Goal: Information Seeking & Learning: Learn about a topic

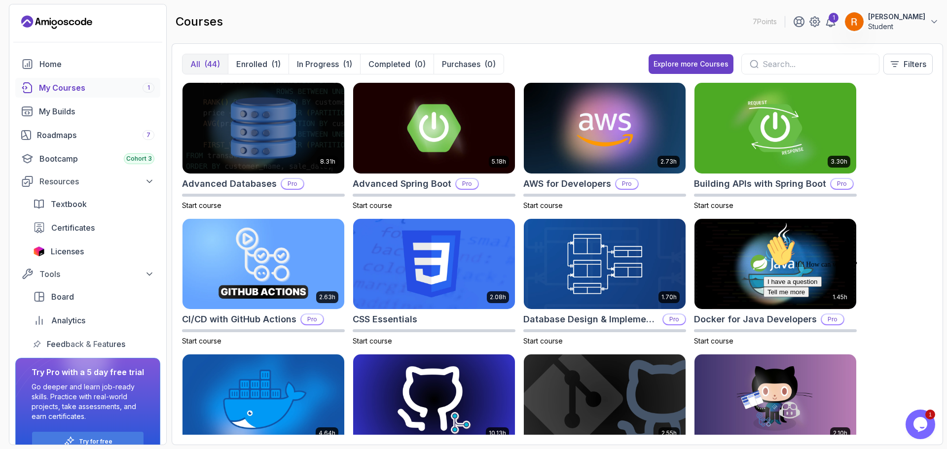
click at [764, 235] on icon "Chat attention grabber" at bounding box center [764, 235] width 0 height 0
click at [919, 61] on p "Filters" at bounding box center [915, 64] width 23 height 12
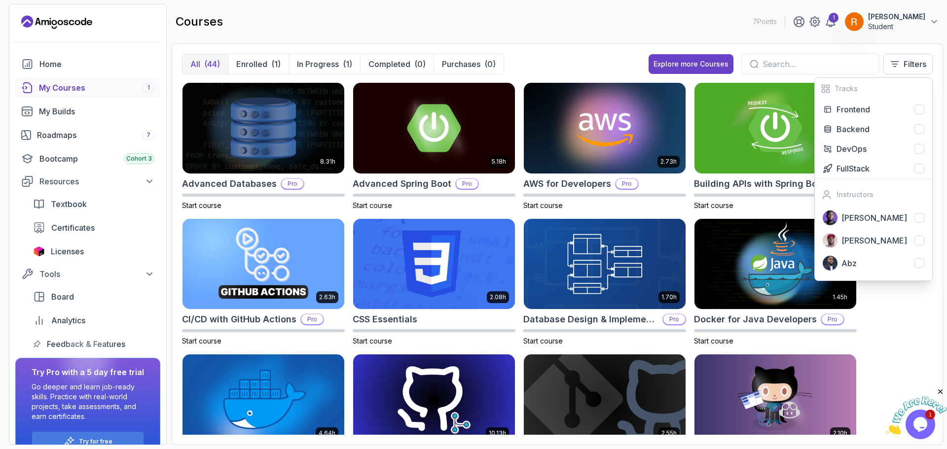
click at [564, 42] on main "courses 7 Points 1 [PERSON_NAME] Student All (44) Enrolled (1) In Progress (1) …" at bounding box center [558, 225] width 772 height 442
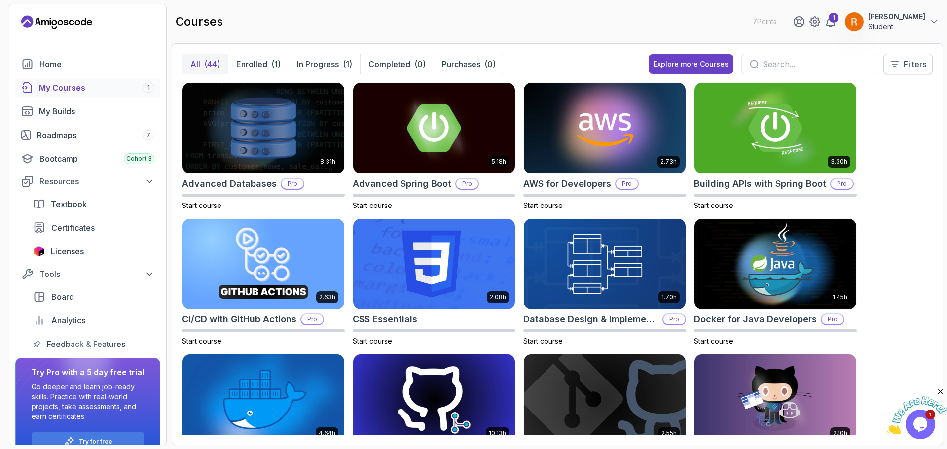
click at [922, 61] on p "Filters" at bounding box center [915, 64] width 23 height 12
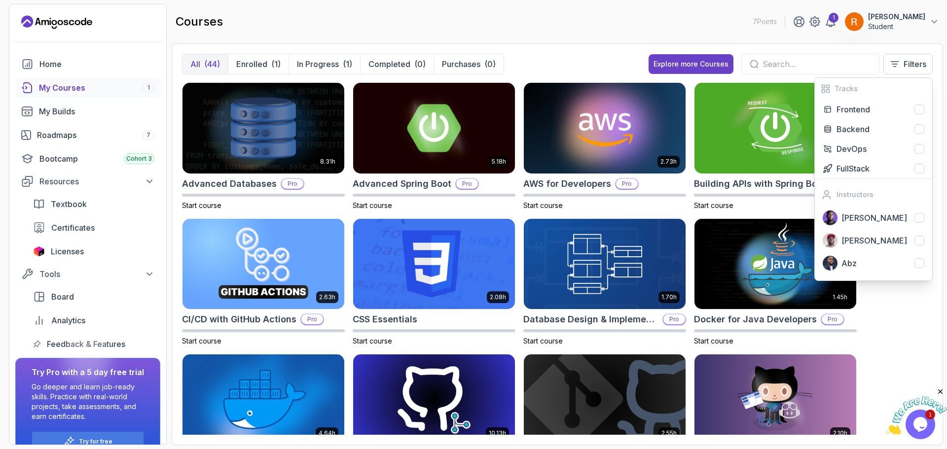
click at [662, 10] on div "courses 7 Points 1 [PERSON_NAME] Student" at bounding box center [558, 22] width 772 height 36
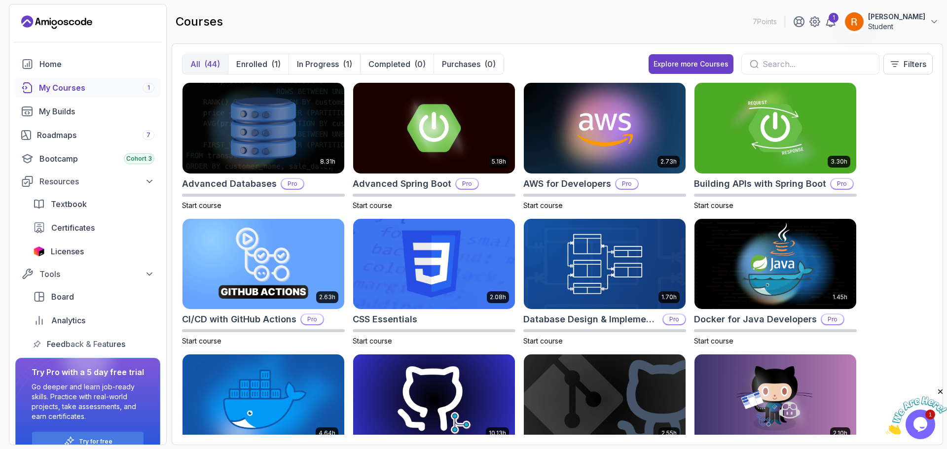
scroll to position [148, 0]
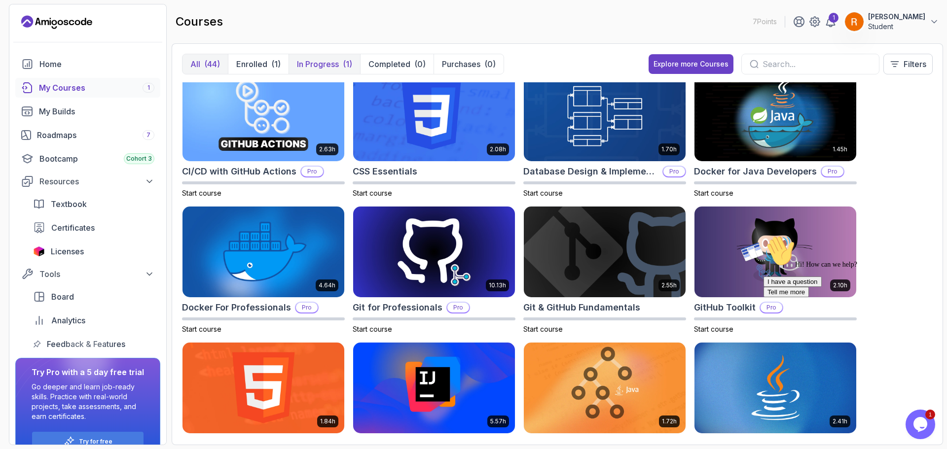
click at [329, 64] on p "In Progress" at bounding box center [318, 64] width 42 height 12
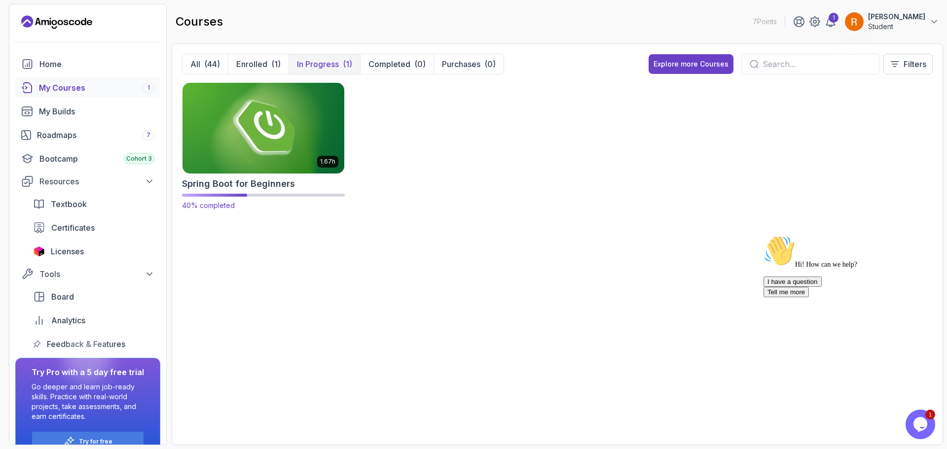
click at [272, 150] on img at bounding box center [264, 127] width 170 height 95
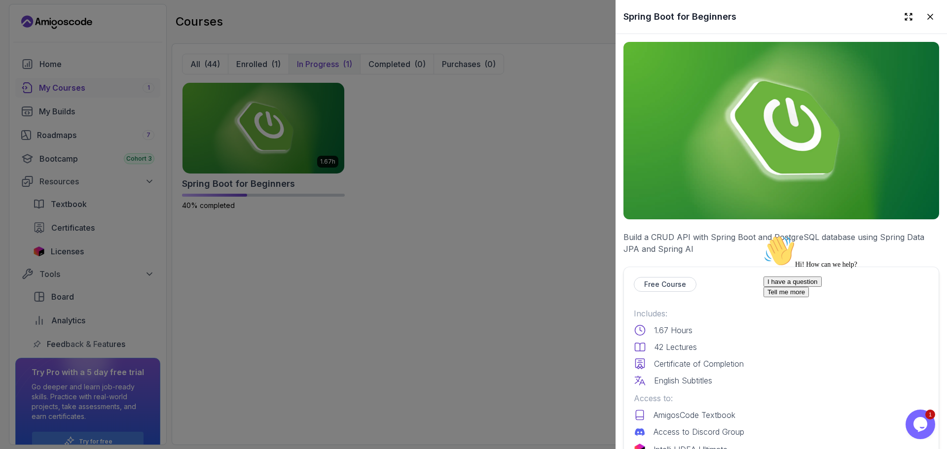
click at [309, 130] on div at bounding box center [473, 224] width 947 height 449
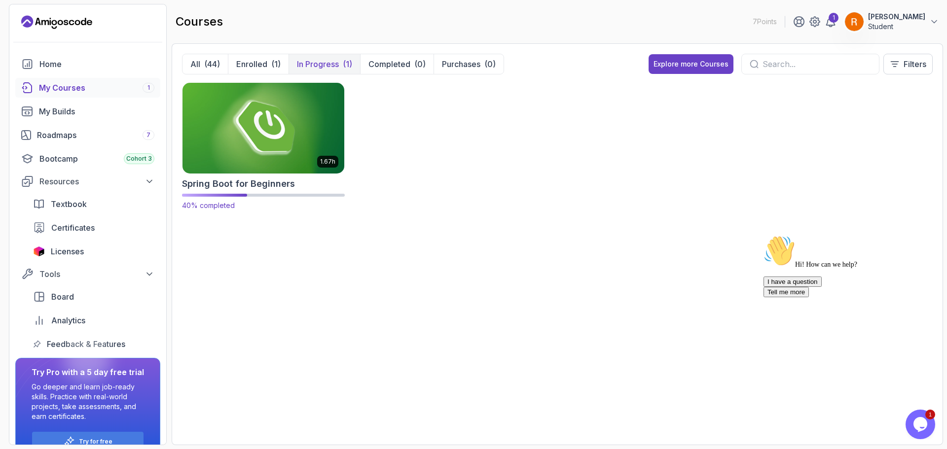
click at [298, 130] on img at bounding box center [264, 127] width 170 height 95
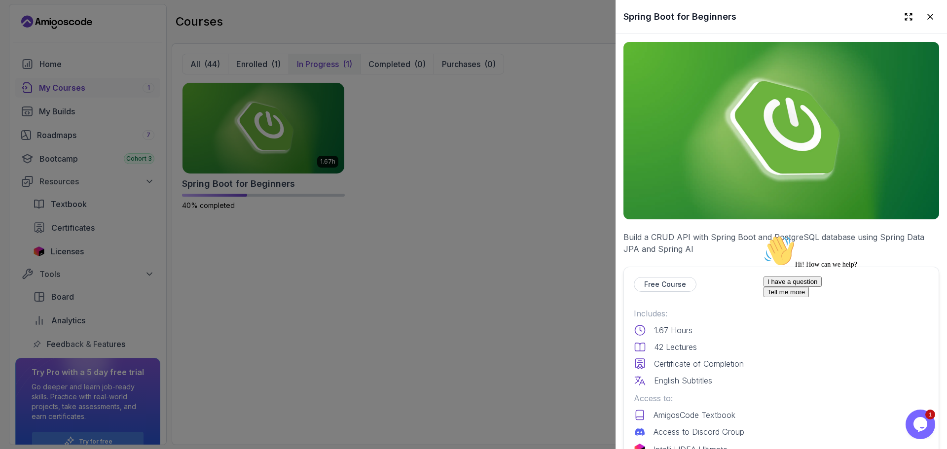
drag, startPoint x: 929, startPoint y: 301, endPoint x: 1688, endPoint y: 533, distance: 793.3
click at [929, 235] on div "Chat attention grabber" at bounding box center [853, 235] width 178 height 0
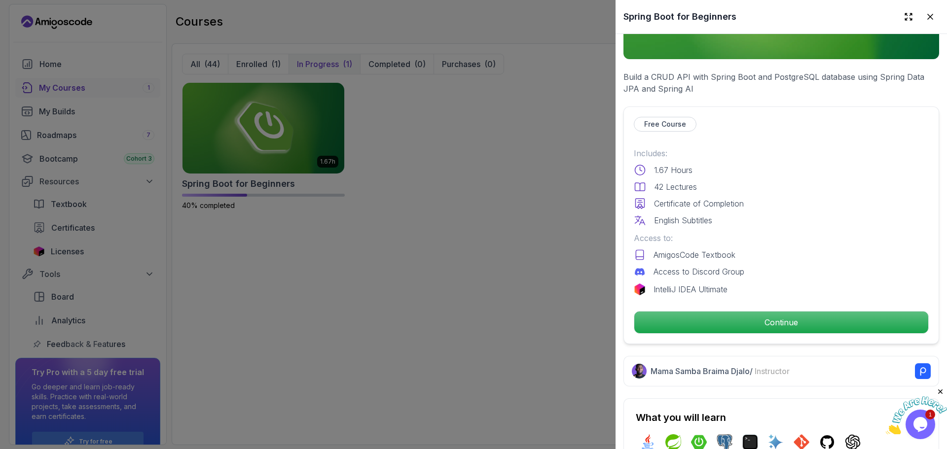
scroll to position [148, 0]
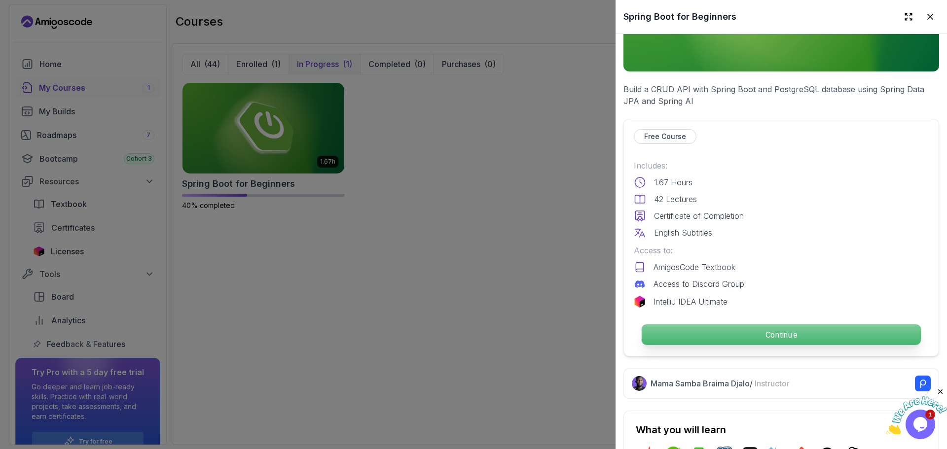
click at [727, 326] on p "Continue" at bounding box center [781, 335] width 279 height 21
click at [717, 339] on p "Continue" at bounding box center [781, 335] width 279 height 21
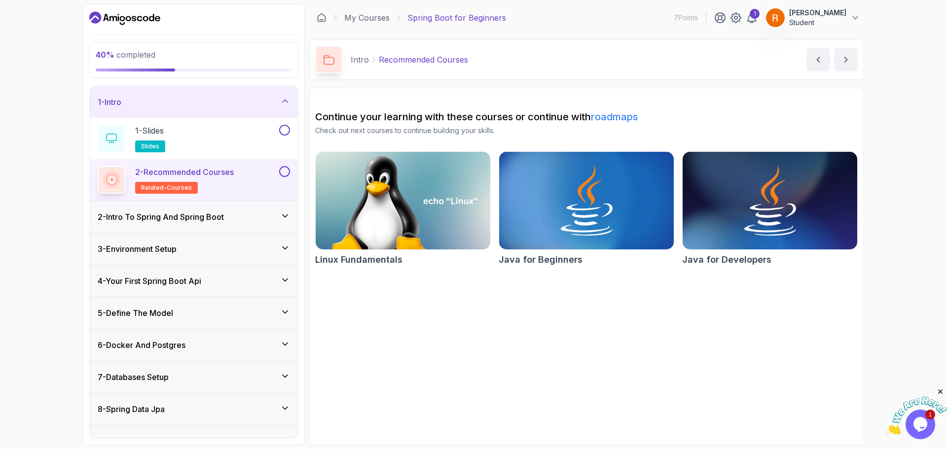
scroll to position [115, 0]
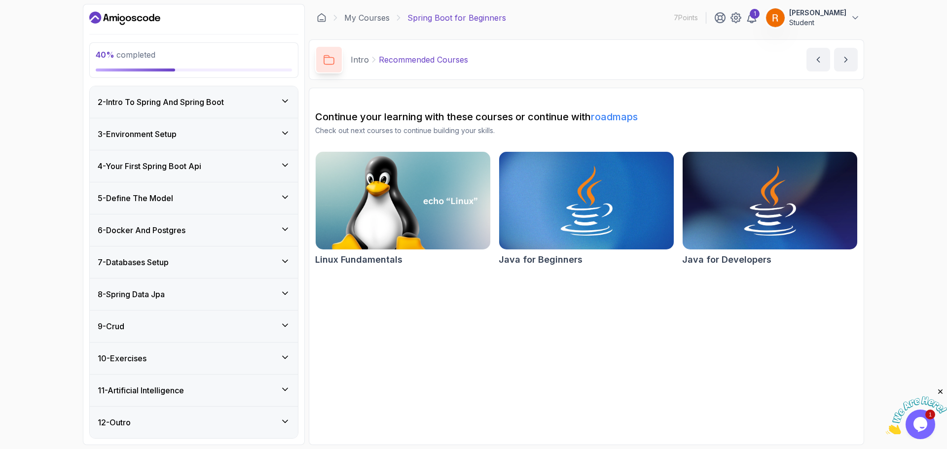
click at [242, 236] on div "6 - Docker And Postgres" at bounding box center [194, 231] width 208 height 32
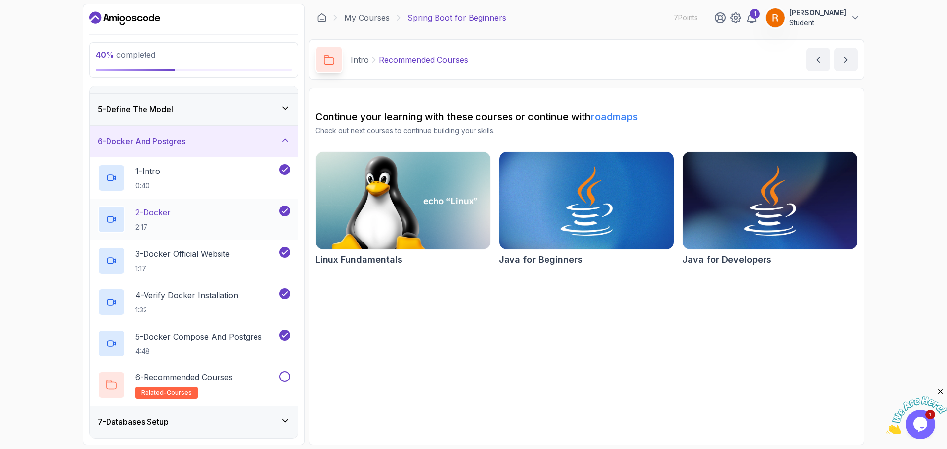
scroll to position [180, 0]
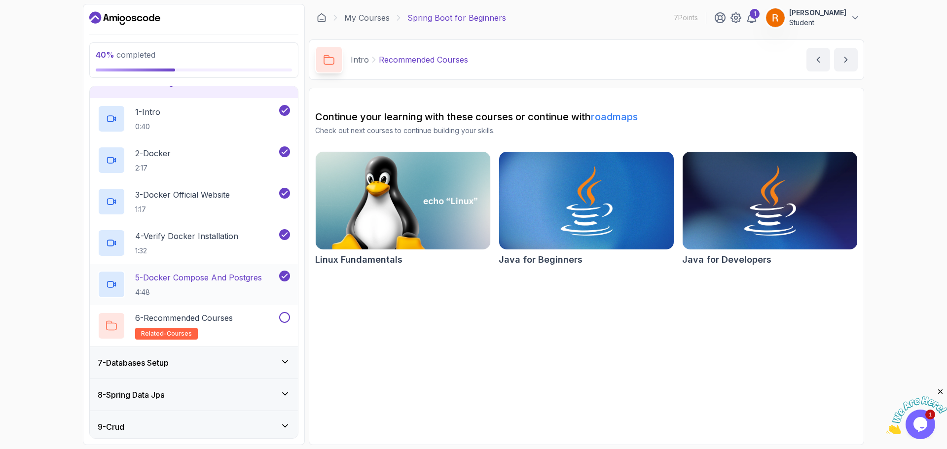
click at [240, 283] on p "5 - Docker Compose And Postgres" at bounding box center [198, 278] width 127 height 12
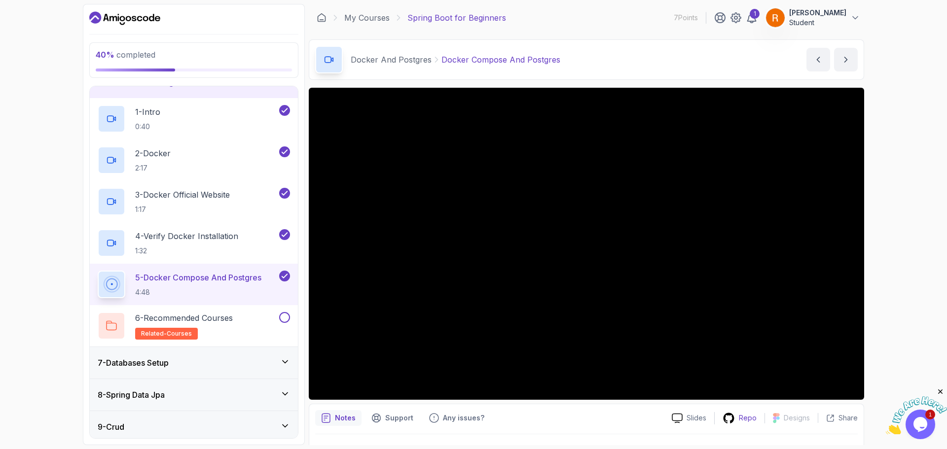
click at [732, 416] on icon at bounding box center [729, 418] width 12 height 12
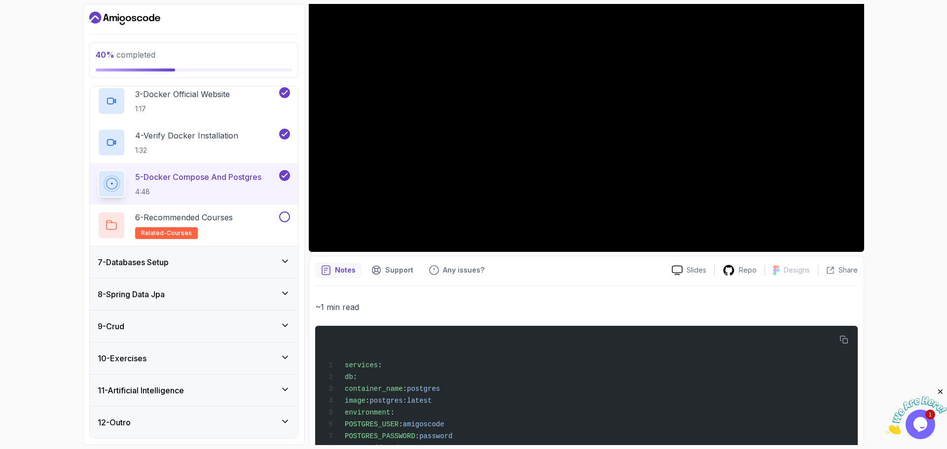
click at [232, 257] on div "7 - Databases Setup" at bounding box center [194, 263] width 192 height 12
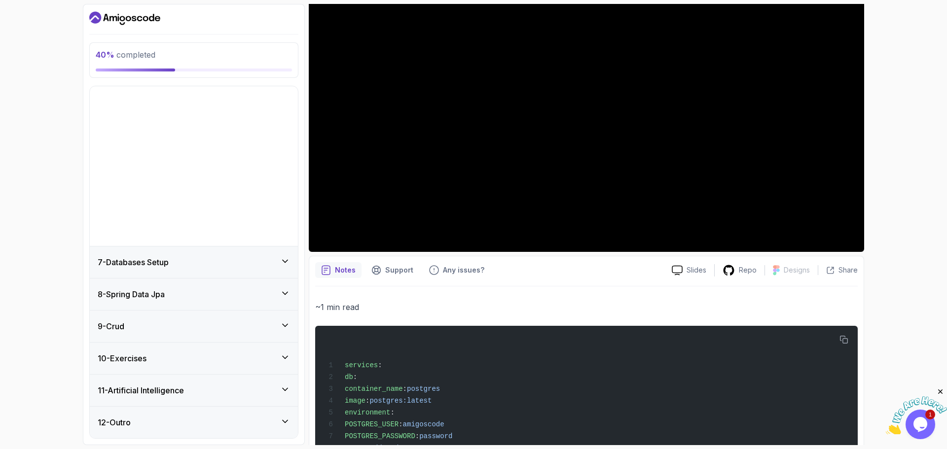
scroll to position [32, 0]
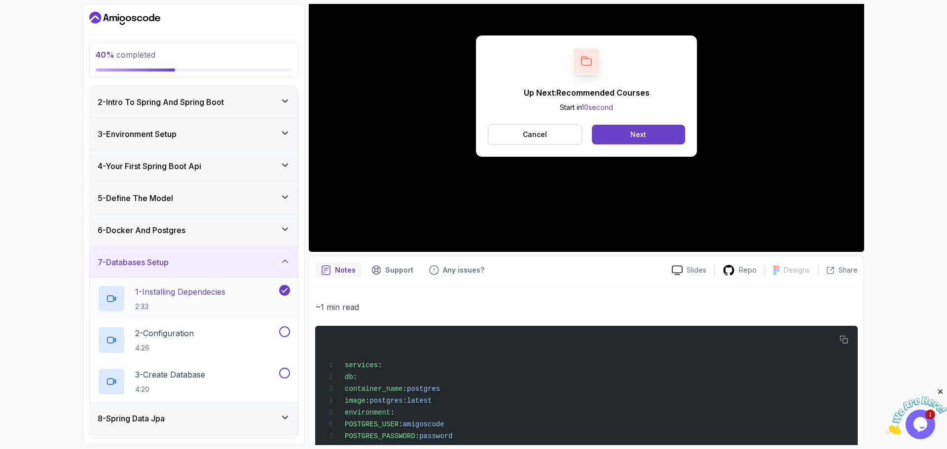
click at [204, 299] on h2 "1 - Installing Dependecies 2:33" at bounding box center [180, 299] width 90 height 26
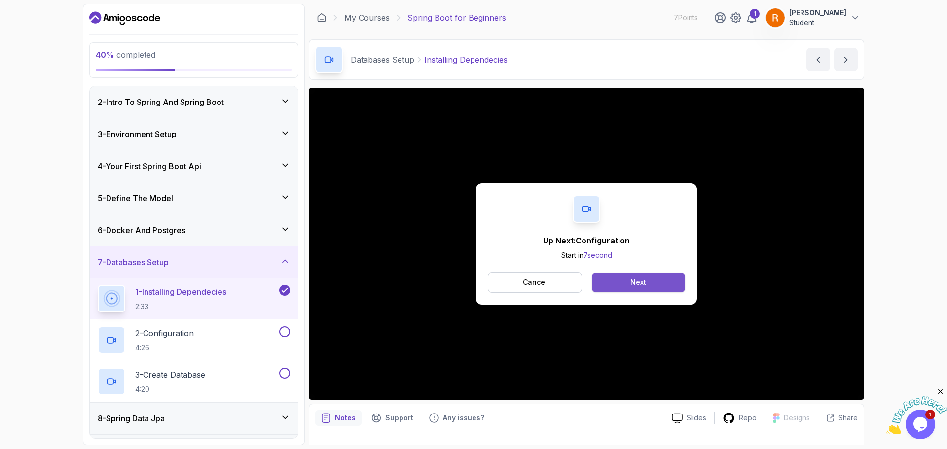
click at [644, 283] on div "Next" at bounding box center [639, 283] width 16 height 10
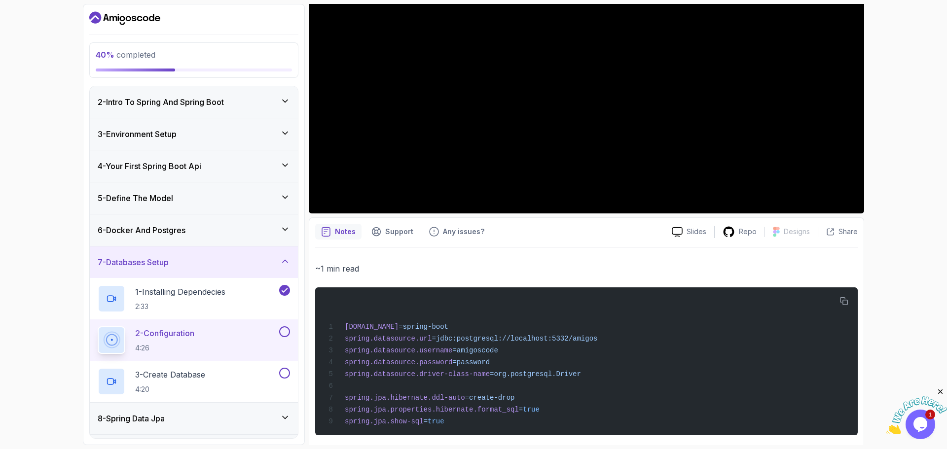
scroll to position [386, 0]
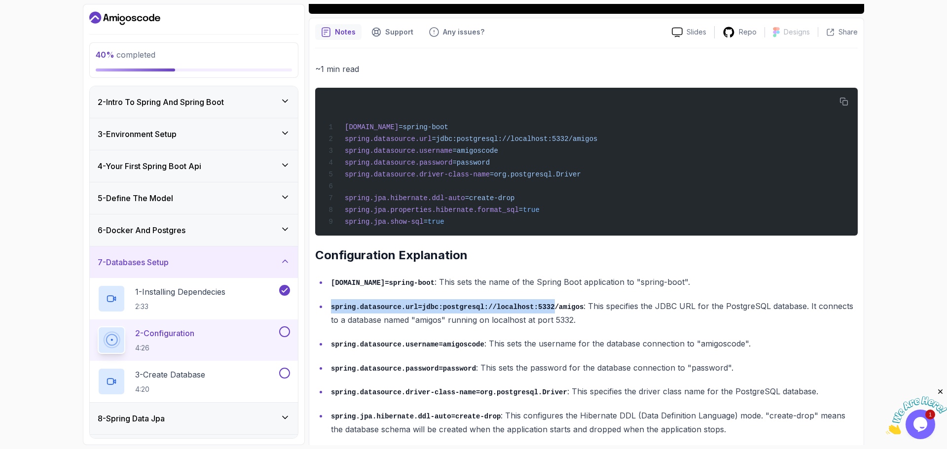
drag, startPoint x: 346, startPoint y: 312, endPoint x: 535, endPoint y: 315, distance: 188.5
click at [534, 311] on code "spring.datasource.url=jdbc:postgresql://localhost:5332/amigos" at bounding box center [457, 307] width 253 height 8
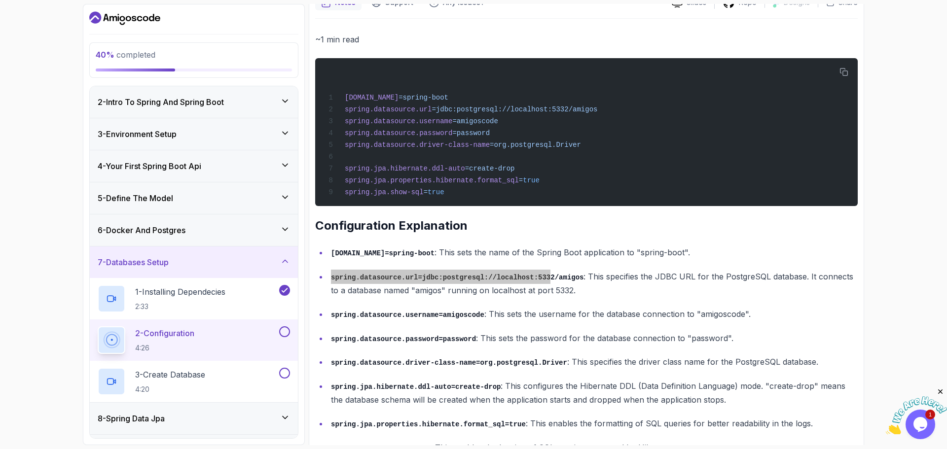
scroll to position [460, 0]
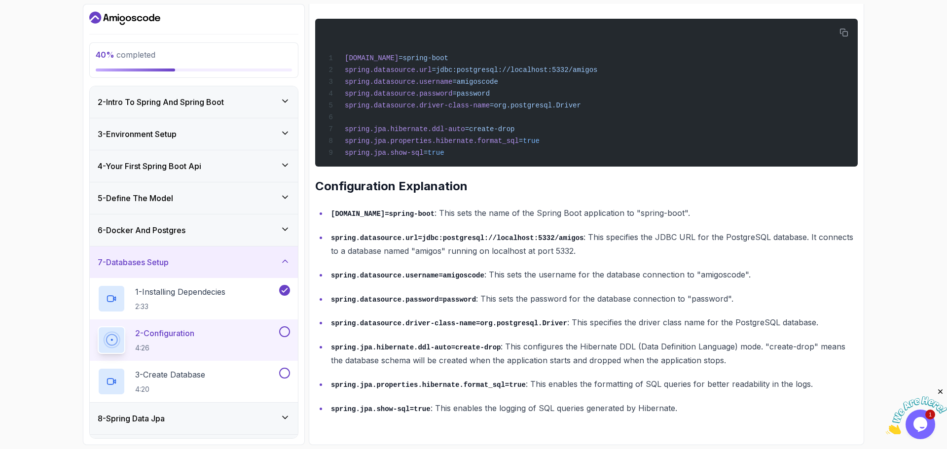
click at [521, 248] on p "spring.datasource.url=jdbc:postgresql://localhost:5332/amigos : This specifies …" at bounding box center [594, 244] width 527 height 28
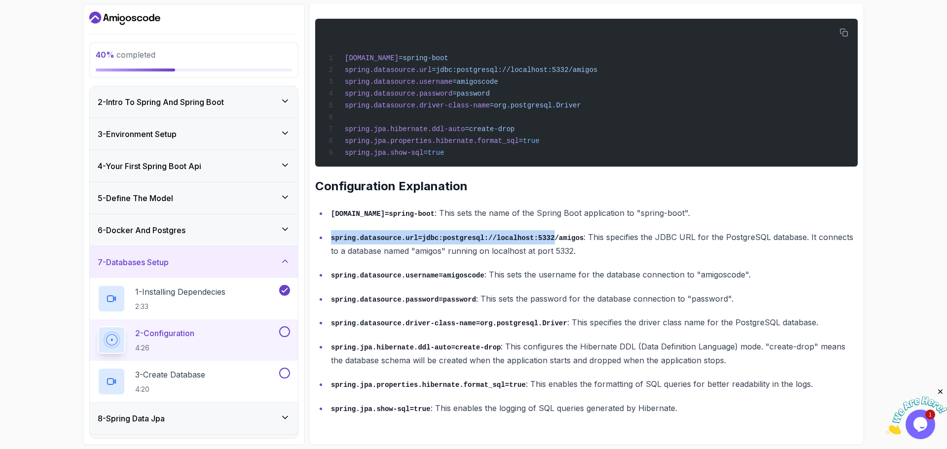
drag, startPoint x: 536, startPoint y: 234, endPoint x: 326, endPoint y: 231, distance: 210.2
click at [326, 231] on ul "[DOMAIN_NAME]=spring-boot : This sets the name of the Spring Boot application t…" at bounding box center [586, 310] width 543 height 209
copy code "spring.datasource.url=jdbc:postgresql://localhost:5332"
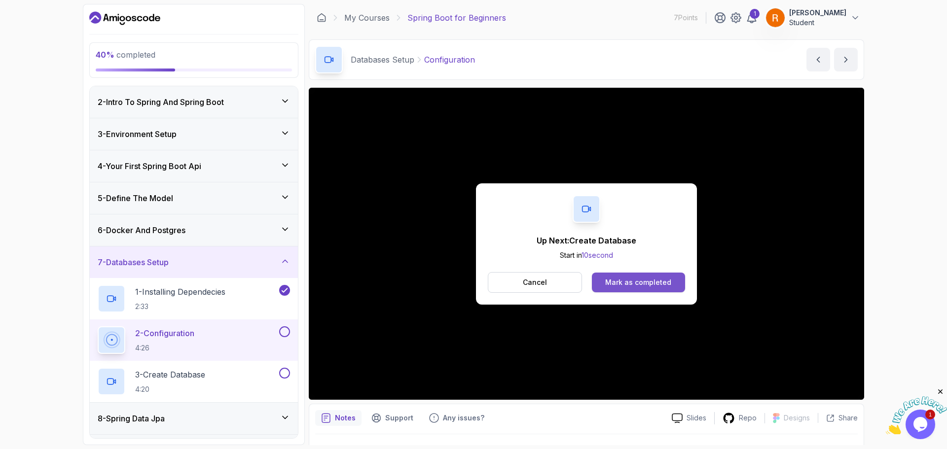
click at [651, 275] on button "Mark as completed" at bounding box center [638, 283] width 93 height 20
